Goal: Task Accomplishment & Management: Use online tool/utility

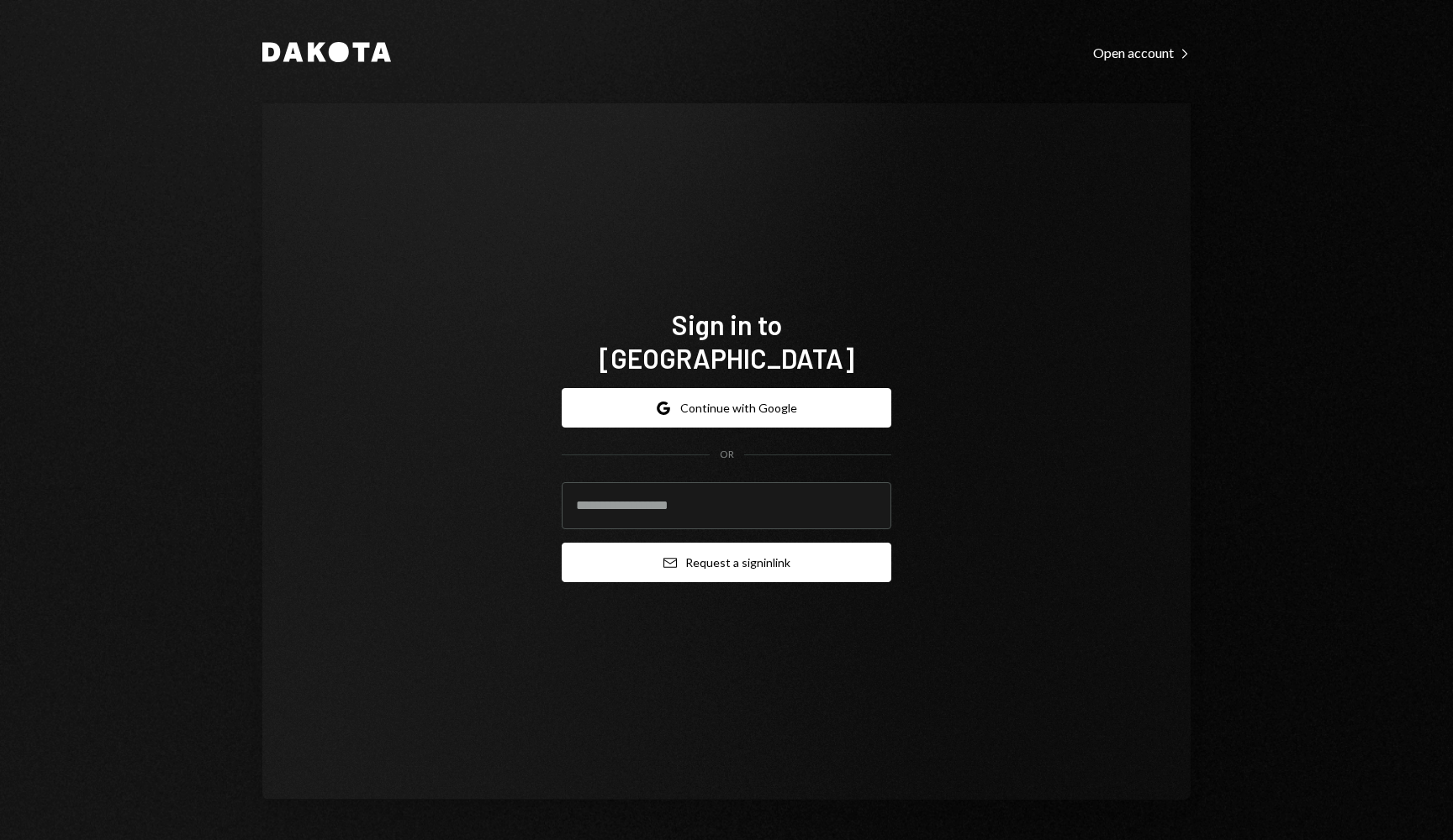
type input "**********"
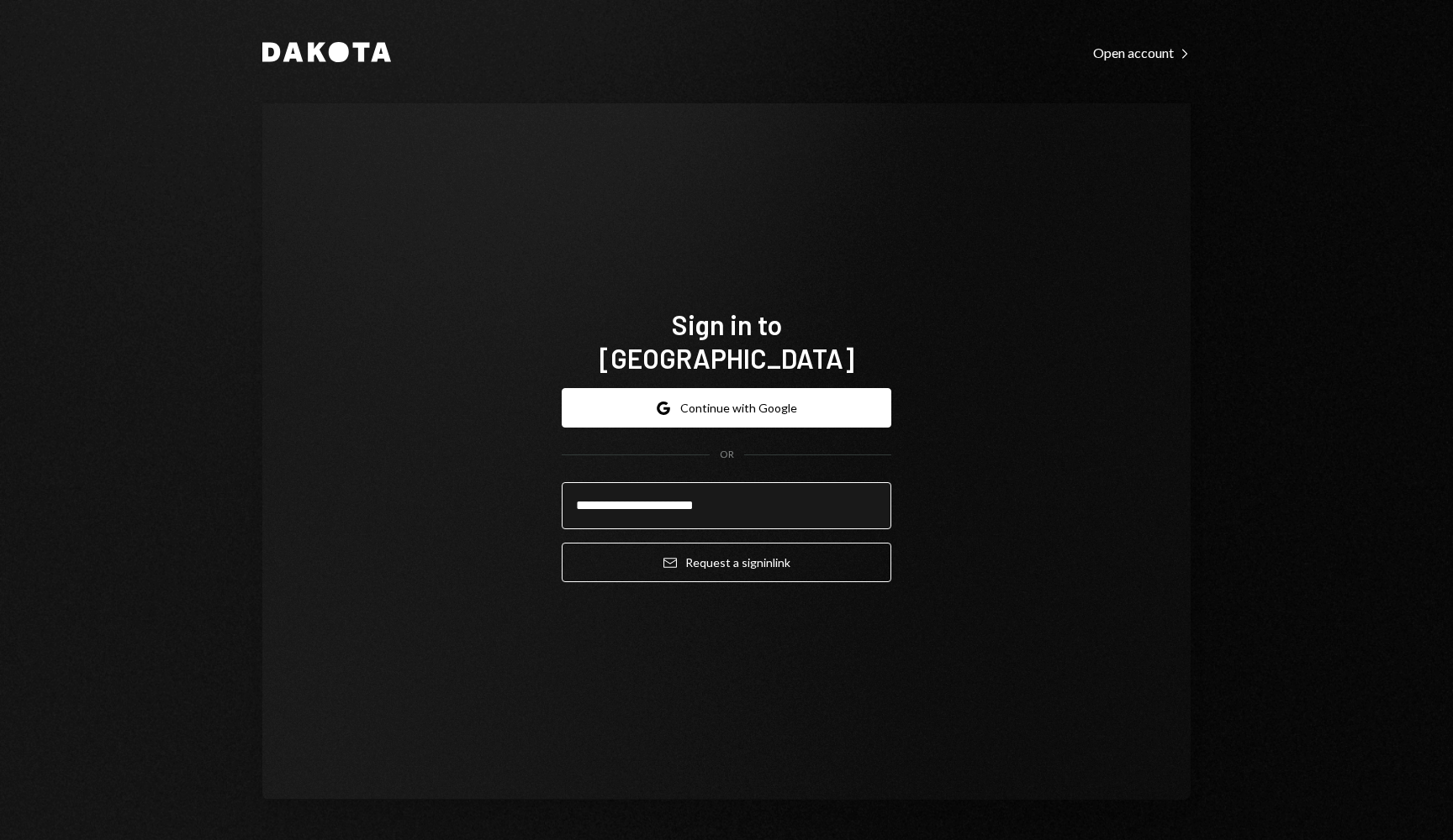
click at [751, 491] on input "**********" at bounding box center [726, 506] width 330 height 47
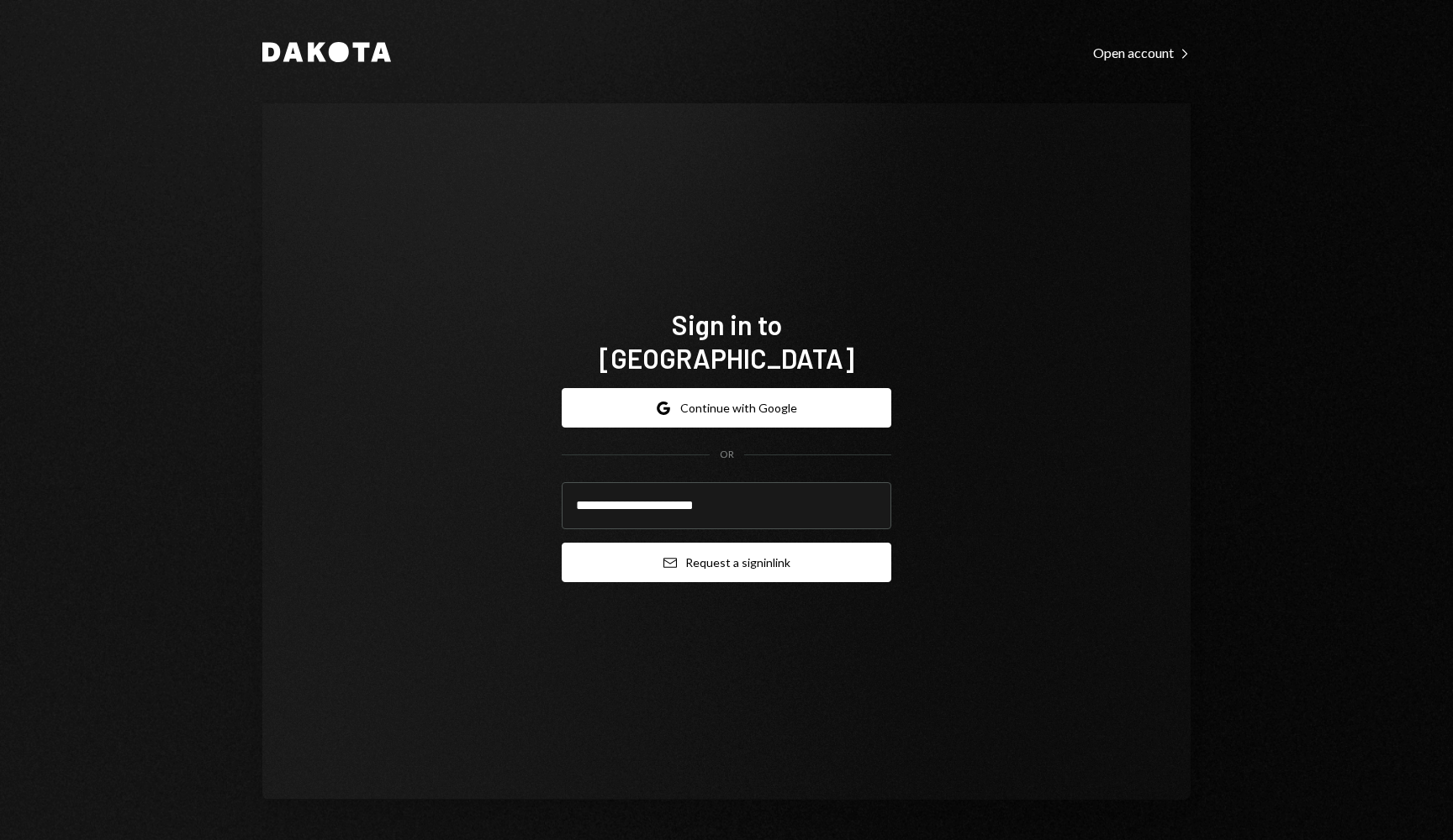
click at [769, 552] on button "Email Request a sign in link" at bounding box center [726, 562] width 330 height 39
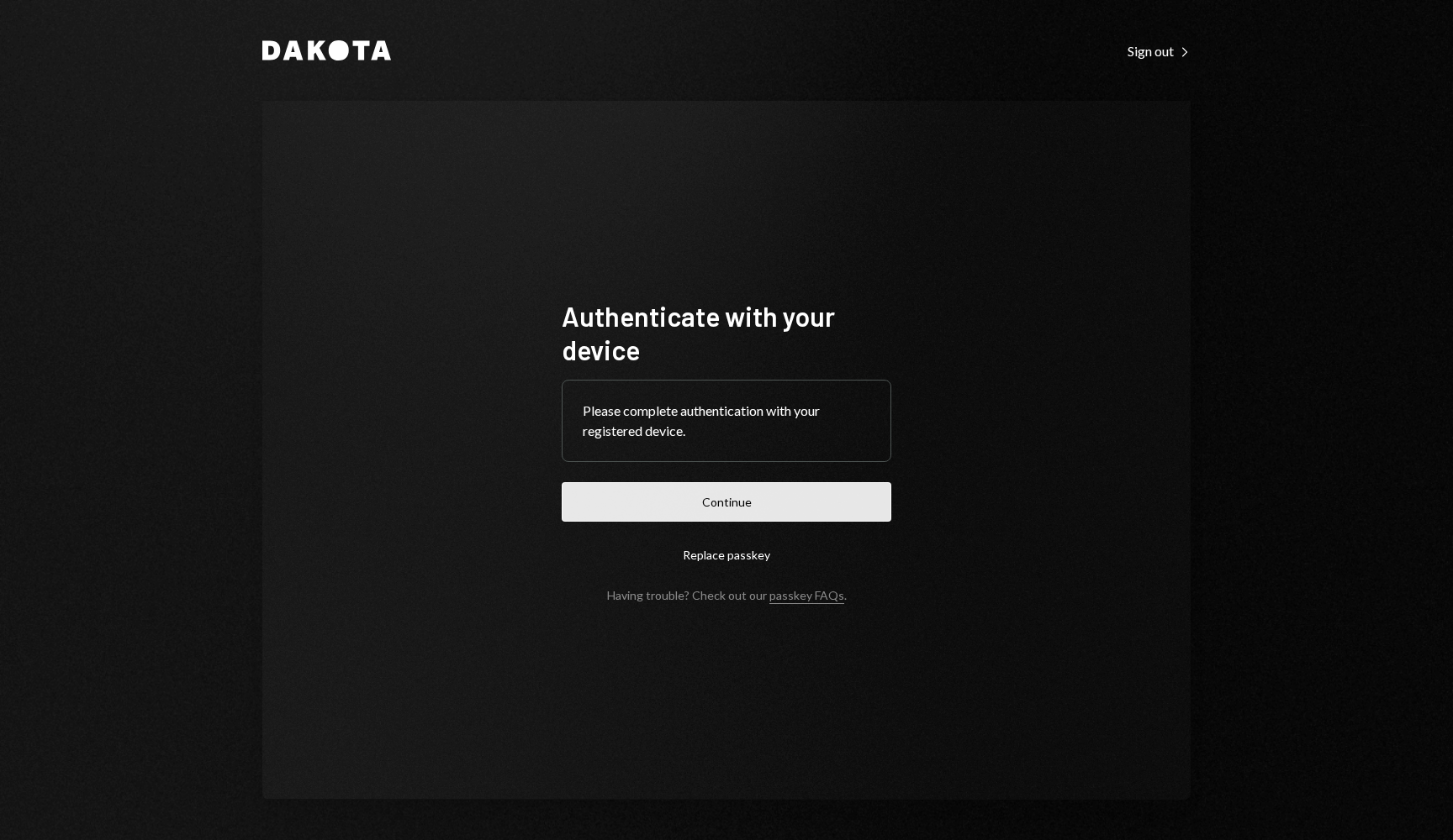
click at [737, 516] on button "Continue" at bounding box center [726, 502] width 330 height 39
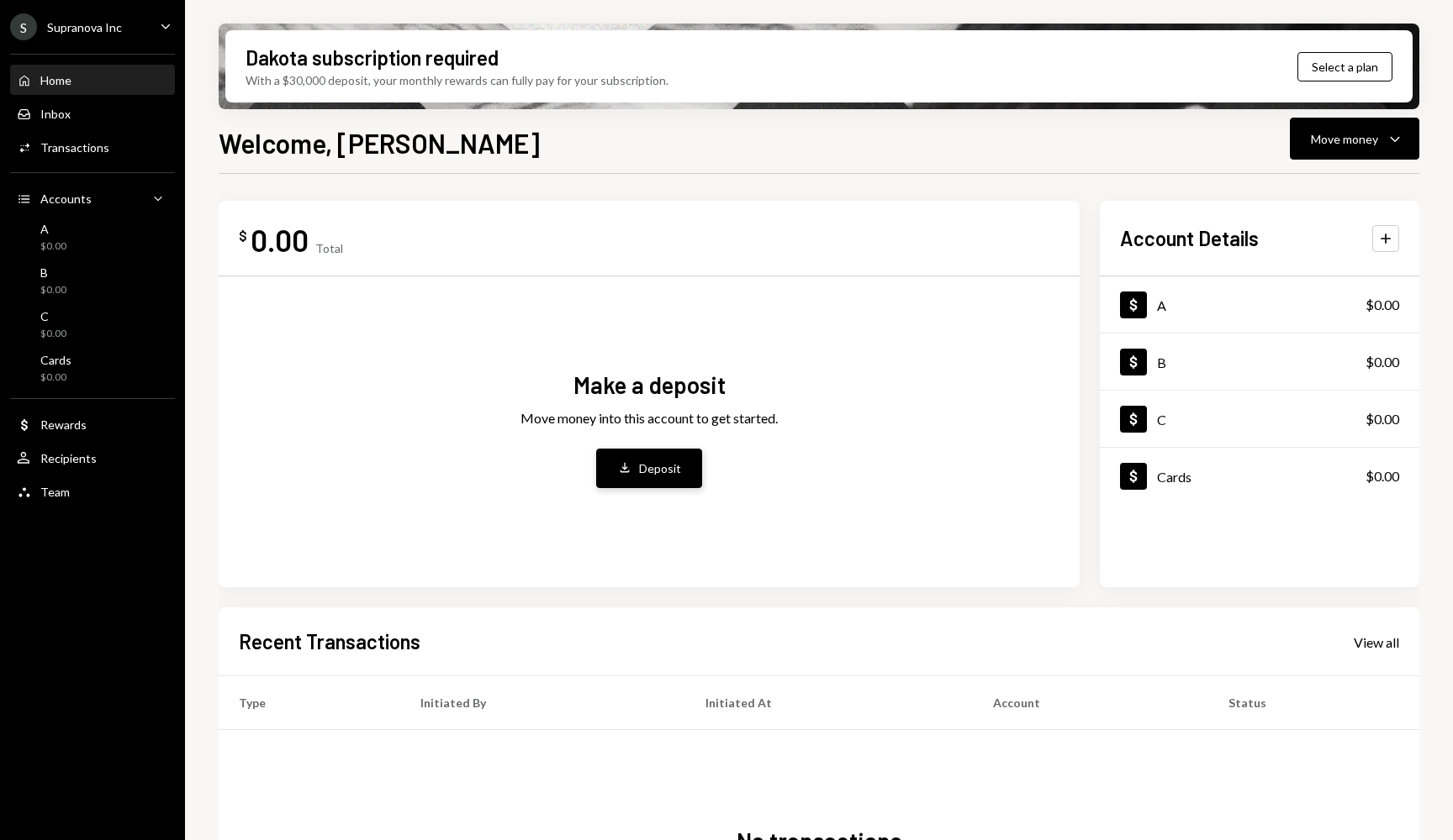
click at [677, 484] on button "Deposit Deposit" at bounding box center [649, 468] width 106 height 39
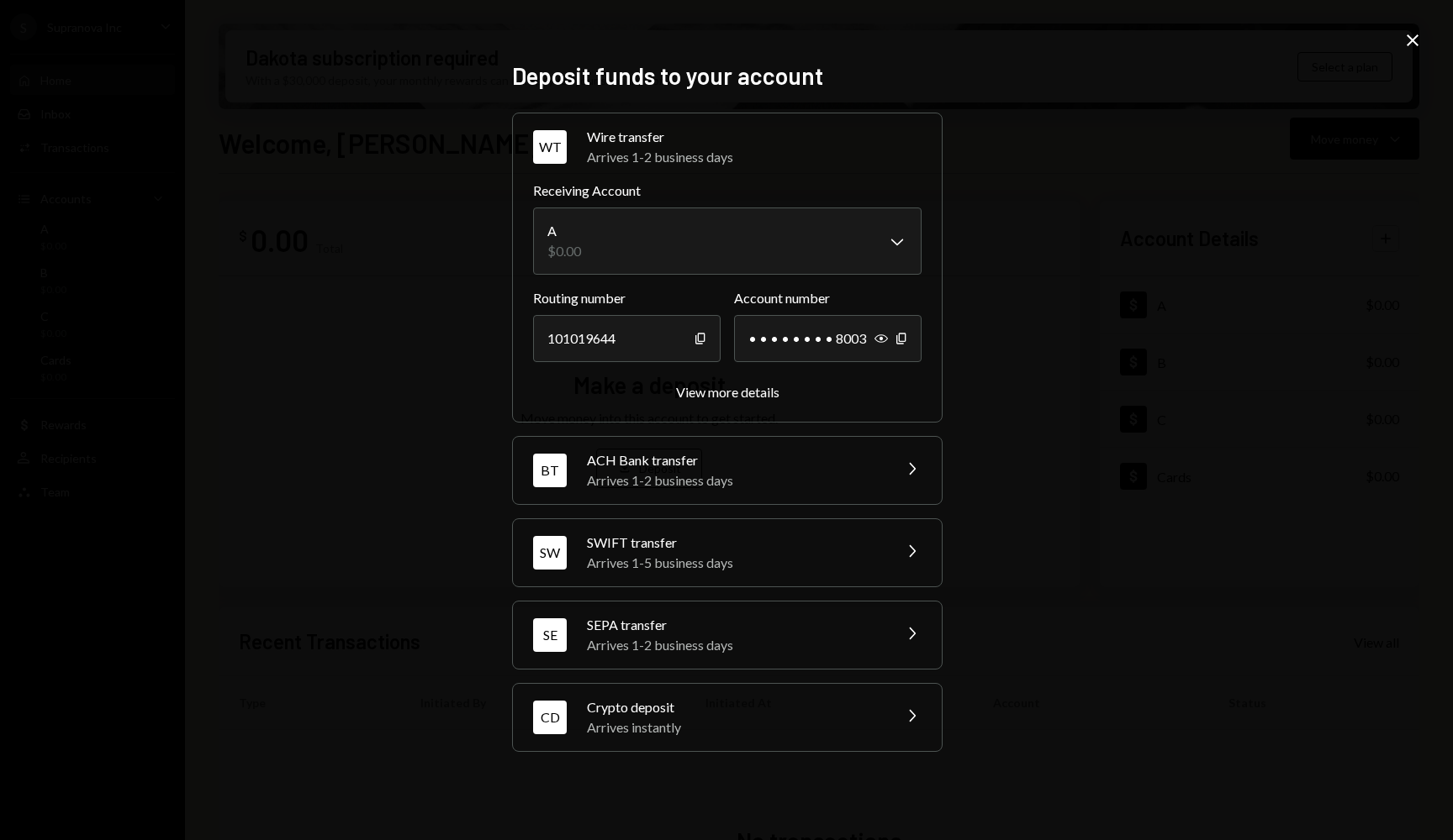
click at [695, 699] on div "Crypto deposit" at bounding box center [734, 707] width 294 height 21
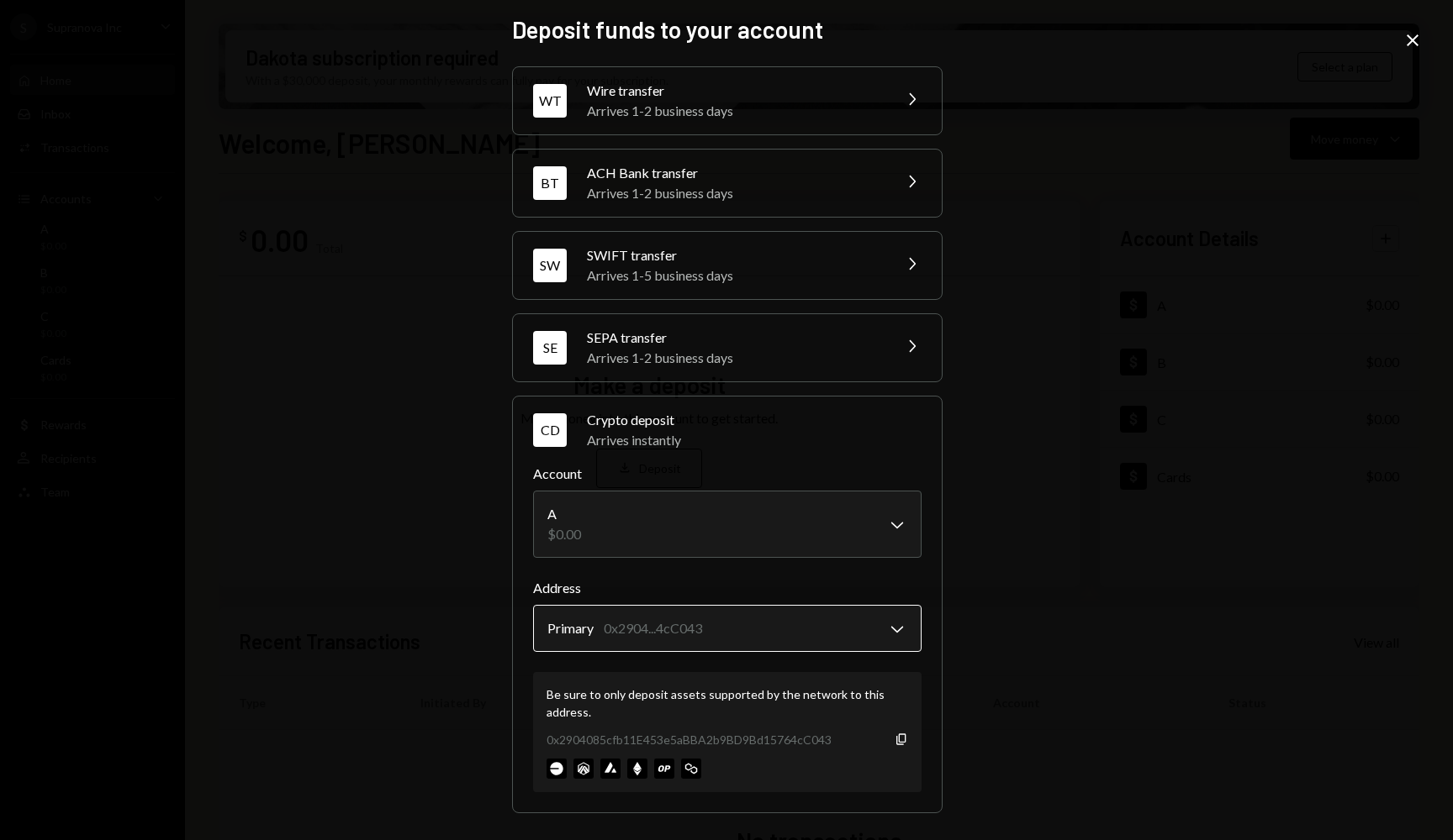
scroll to position [4, 0]
click at [800, 634] on body "S Supranova Inc Caret Down Home Home Inbox Inbox Activities Transactions Accoun…" at bounding box center [726, 420] width 1453 height 840
click at [410, 492] on div "Deposit funds to your account WT Wire transfer Arrives 1-2 business days Chevro…" at bounding box center [726, 420] width 1453 height 840
click at [1421, 39] on icon "Close" at bounding box center [1412, 40] width 21 height 21
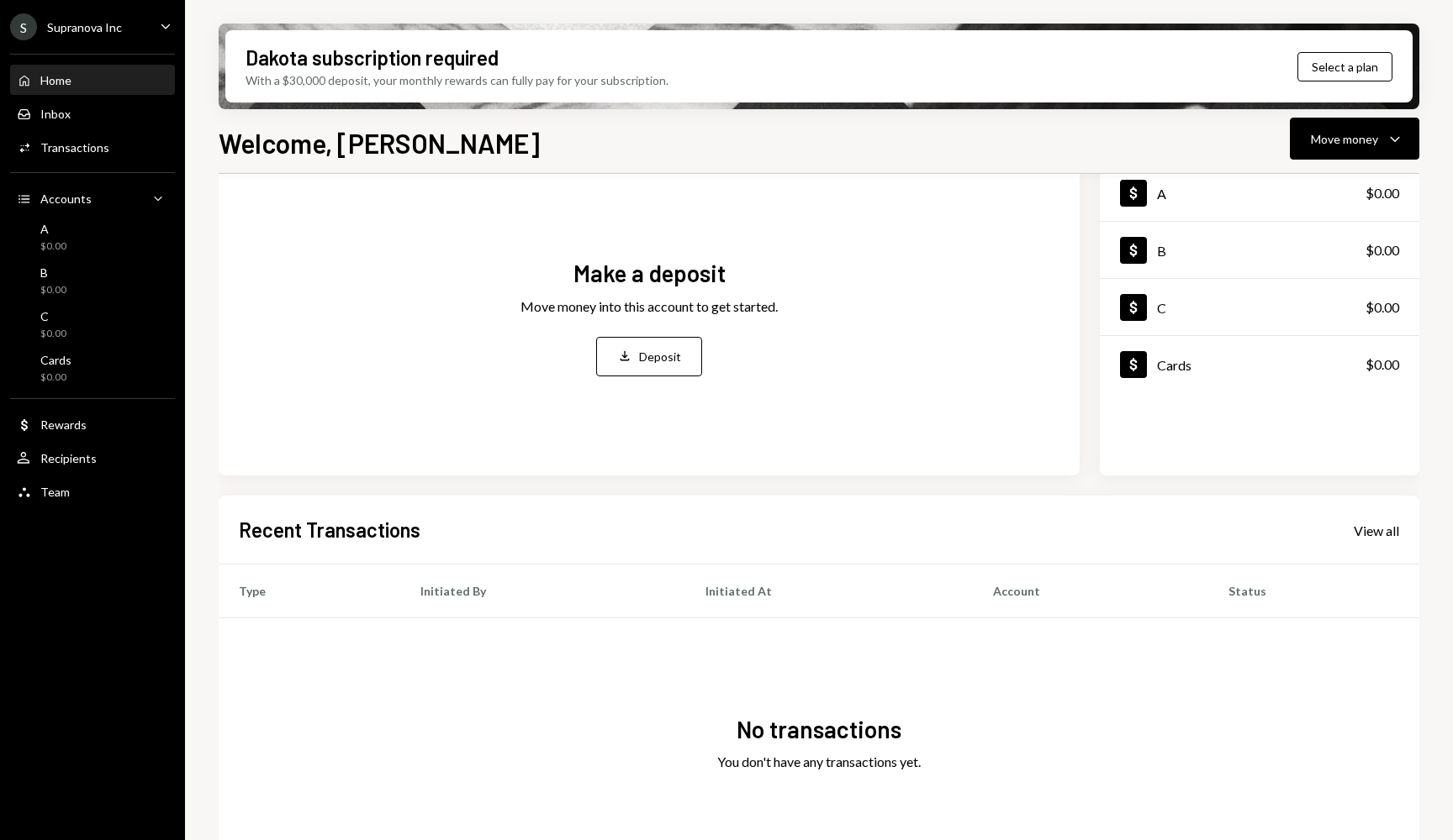
scroll to position [99, 0]
